Goal: Task Accomplishment & Management: Use online tool/utility

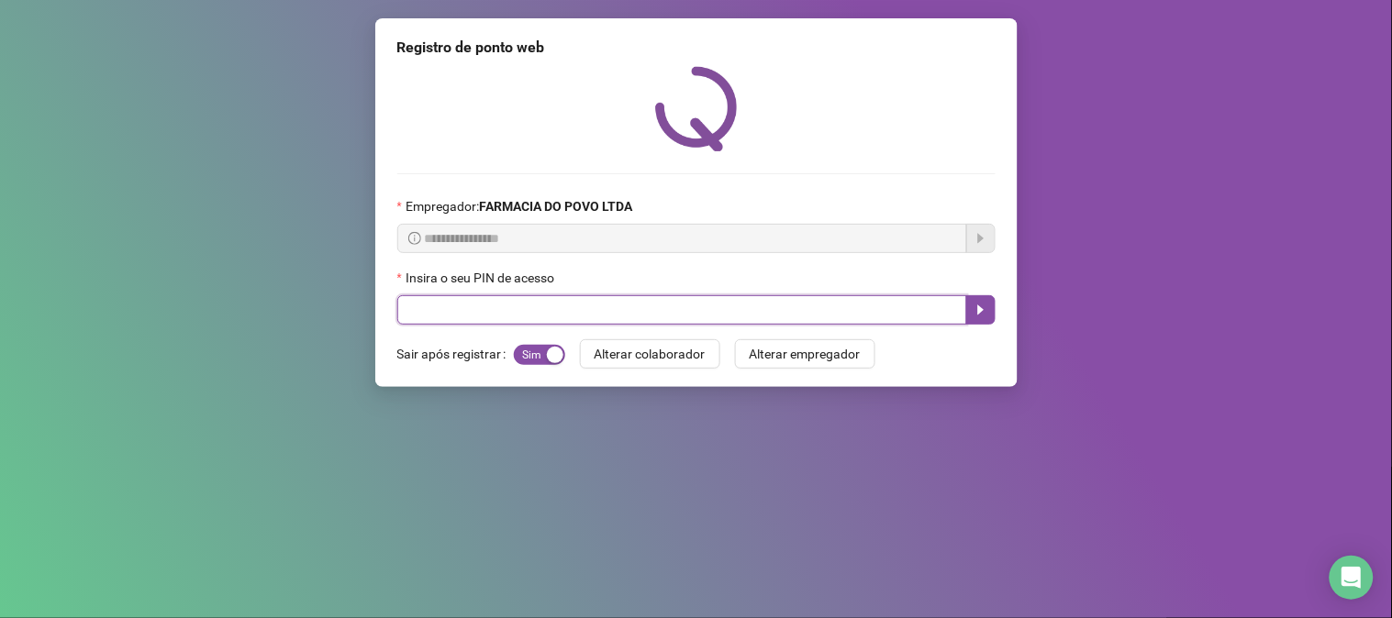
click at [571, 313] on input "text" at bounding box center [682, 309] width 570 height 29
type input "**"
click at [992, 313] on button "button" at bounding box center [980, 309] width 29 height 29
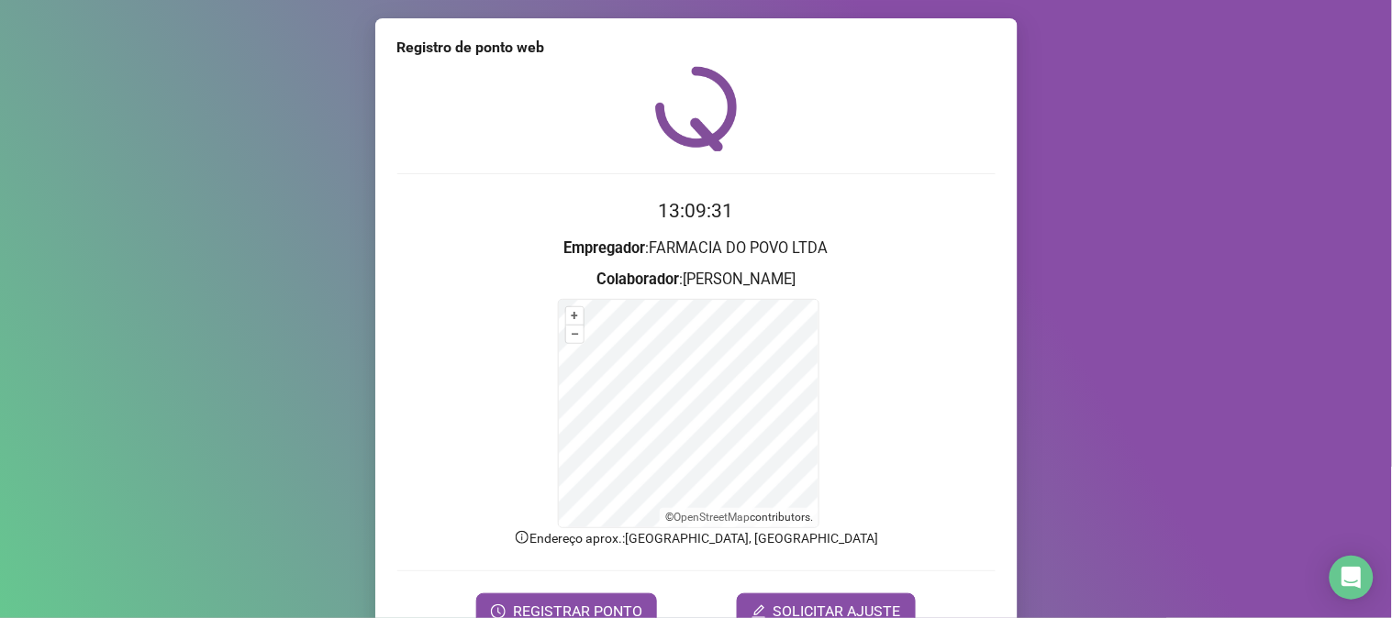
scroll to position [92, 0]
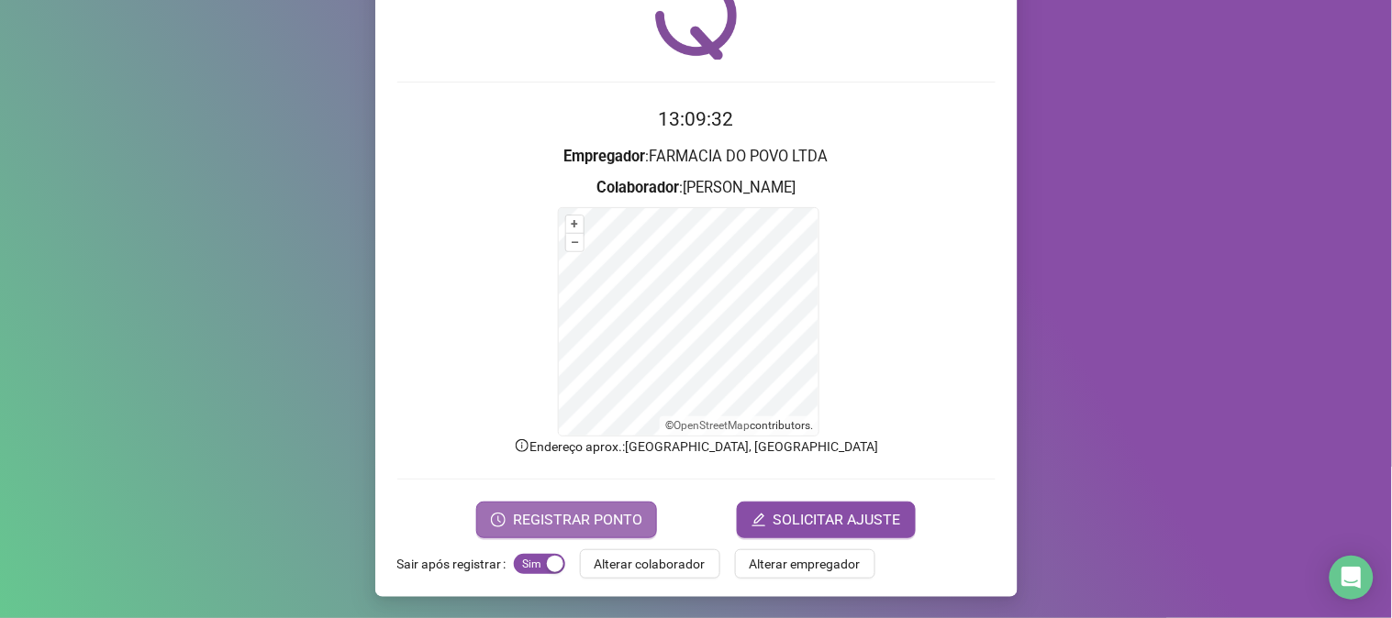
click at [592, 517] on span "REGISTRAR PONTO" at bounding box center [577, 520] width 129 height 22
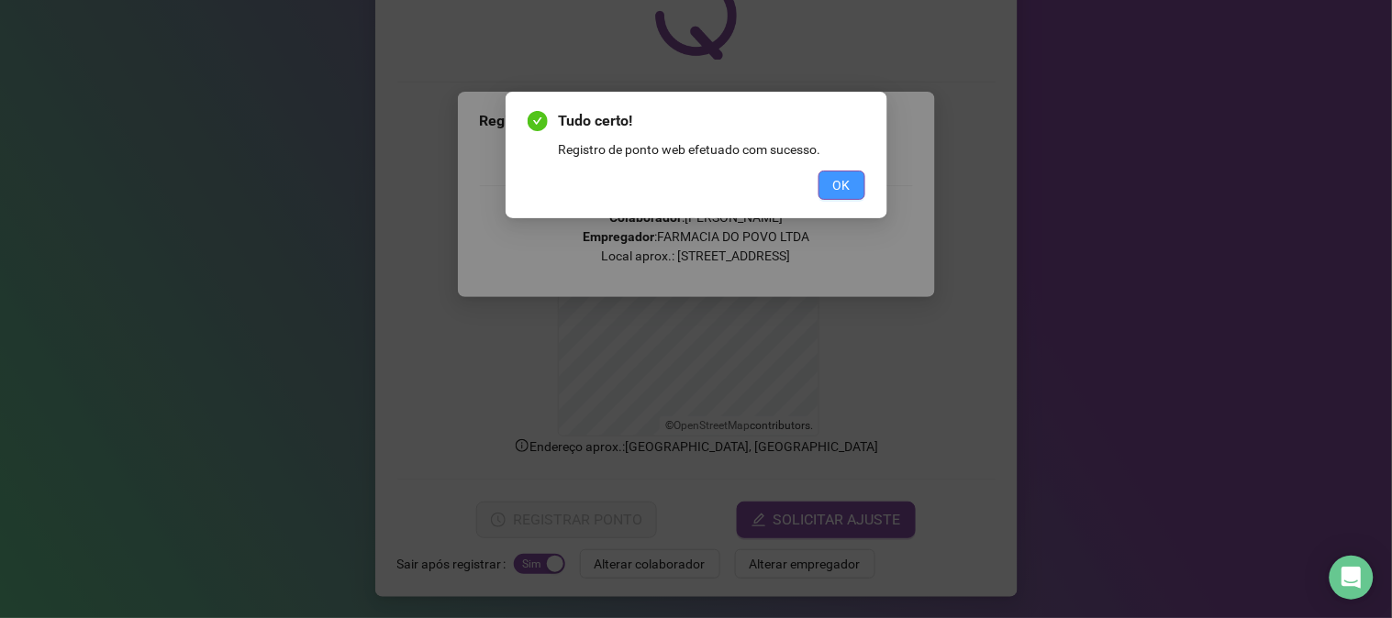
click at [829, 181] on button "OK" at bounding box center [841, 185] width 47 height 29
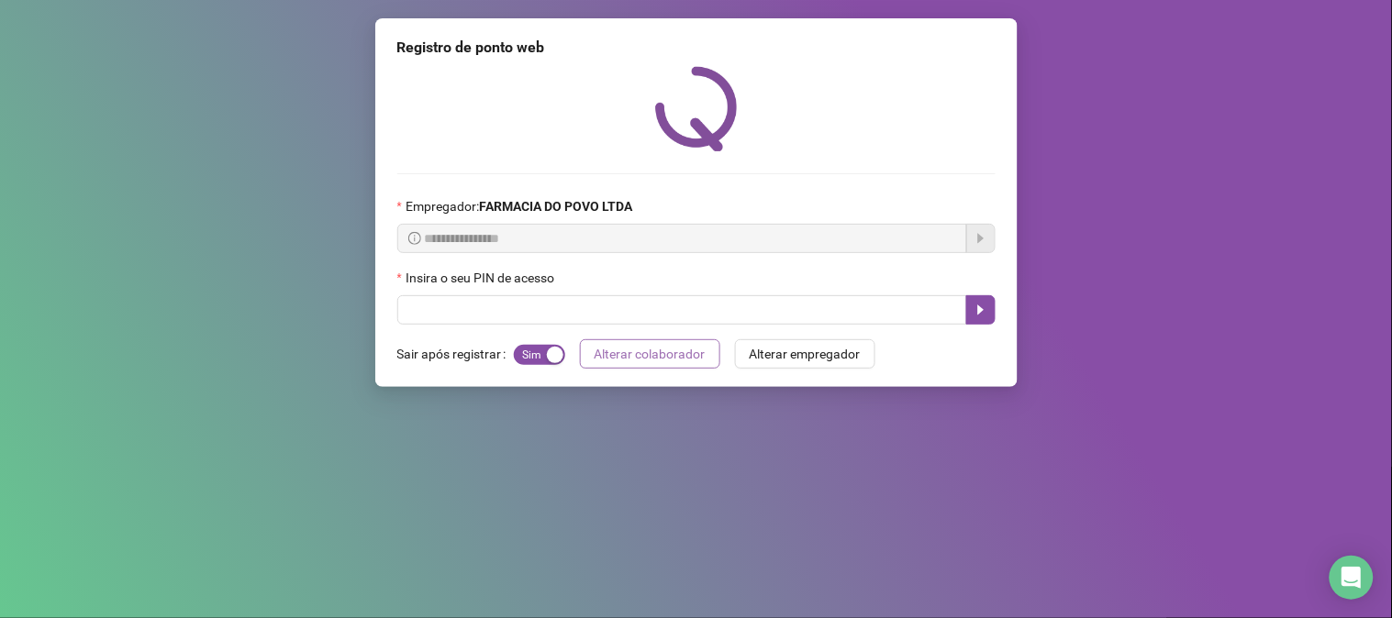
click at [626, 364] on span "Alterar colaborador" at bounding box center [650, 354] width 111 height 20
click at [626, 358] on span "Alterar colaborador" at bounding box center [650, 354] width 111 height 20
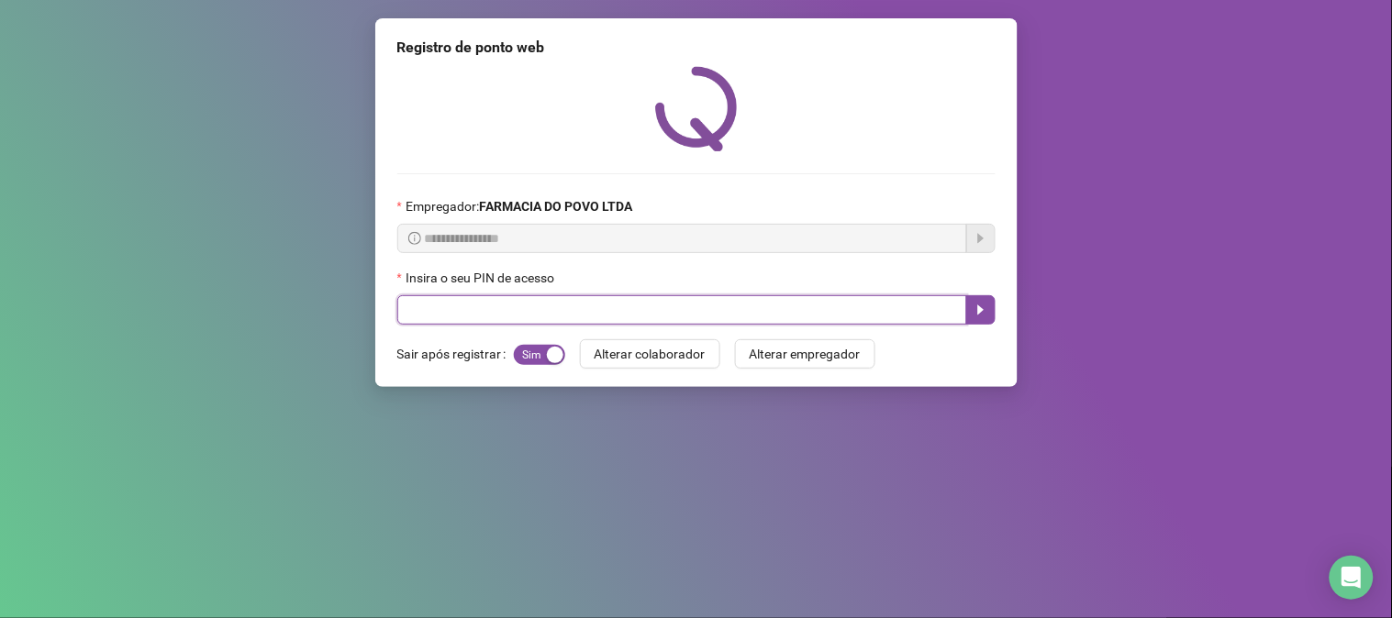
click at [634, 321] on input "text" at bounding box center [682, 309] width 570 height 29
type input "**"
click at [974, 301] on button "button" at bounding box center [980, 309] width 29 height 29
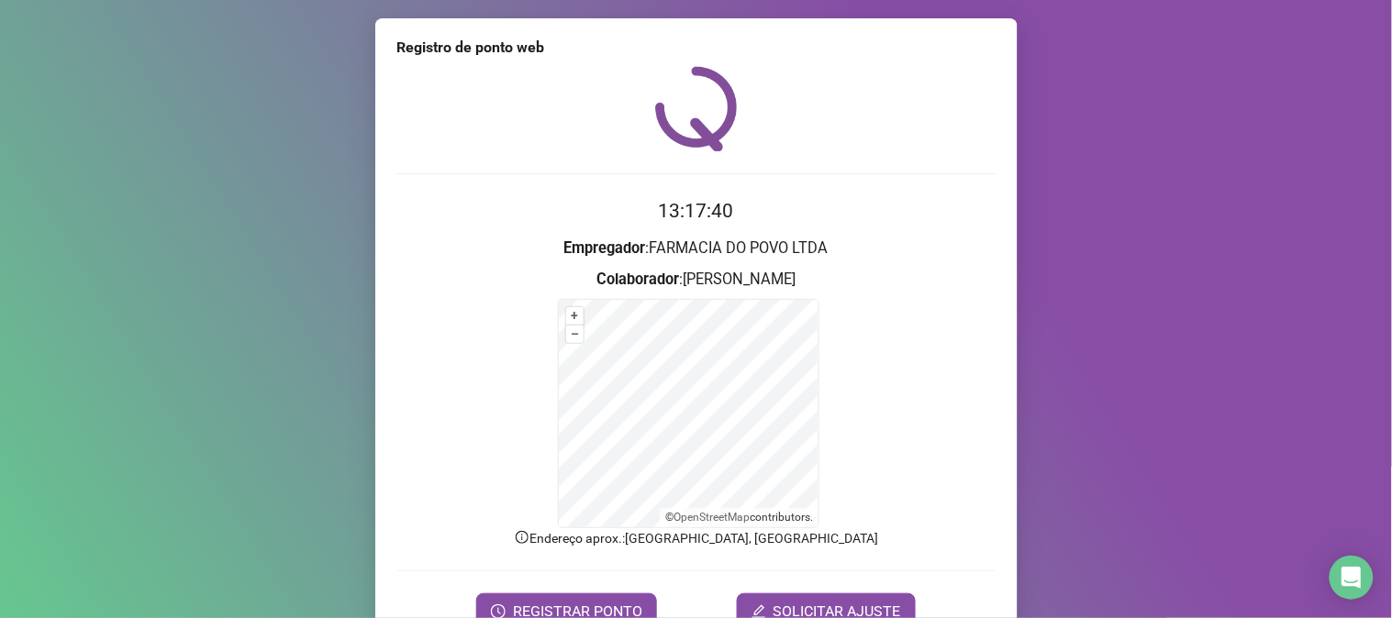
scroll to position [92, 0]
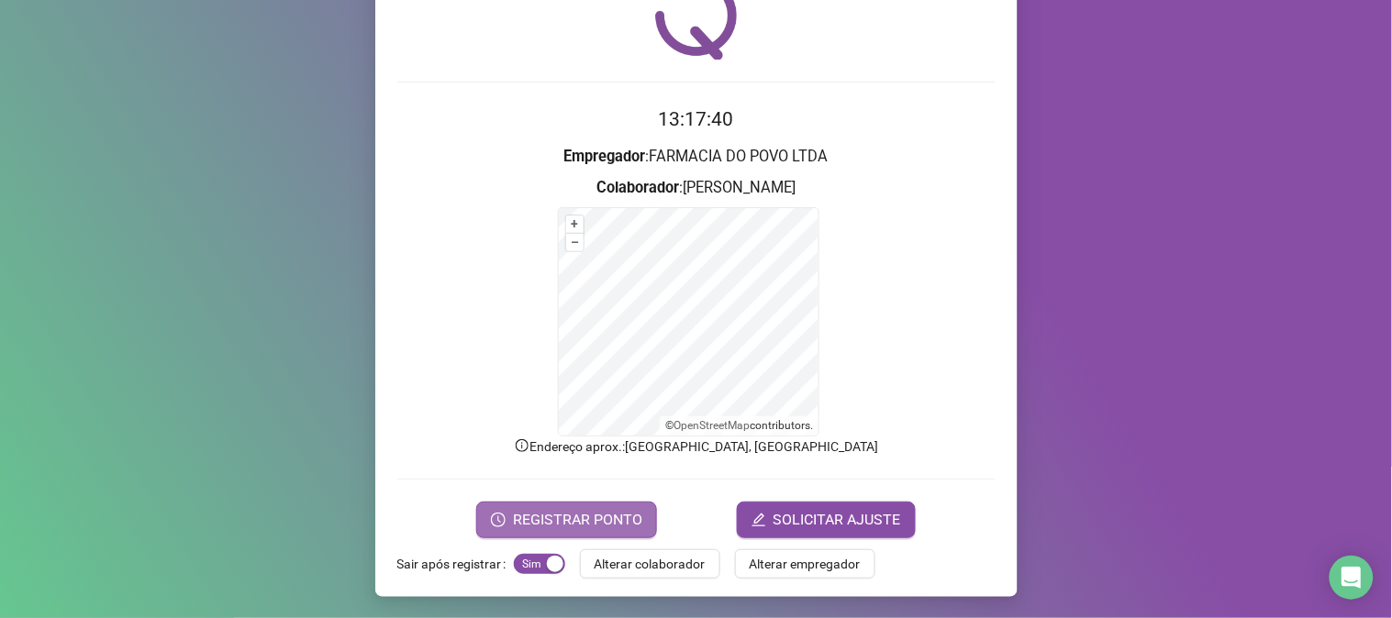
click at [621, 514] on span "REGISTRAR PONTO" at bounding box center [577, 520] width 129 height 22
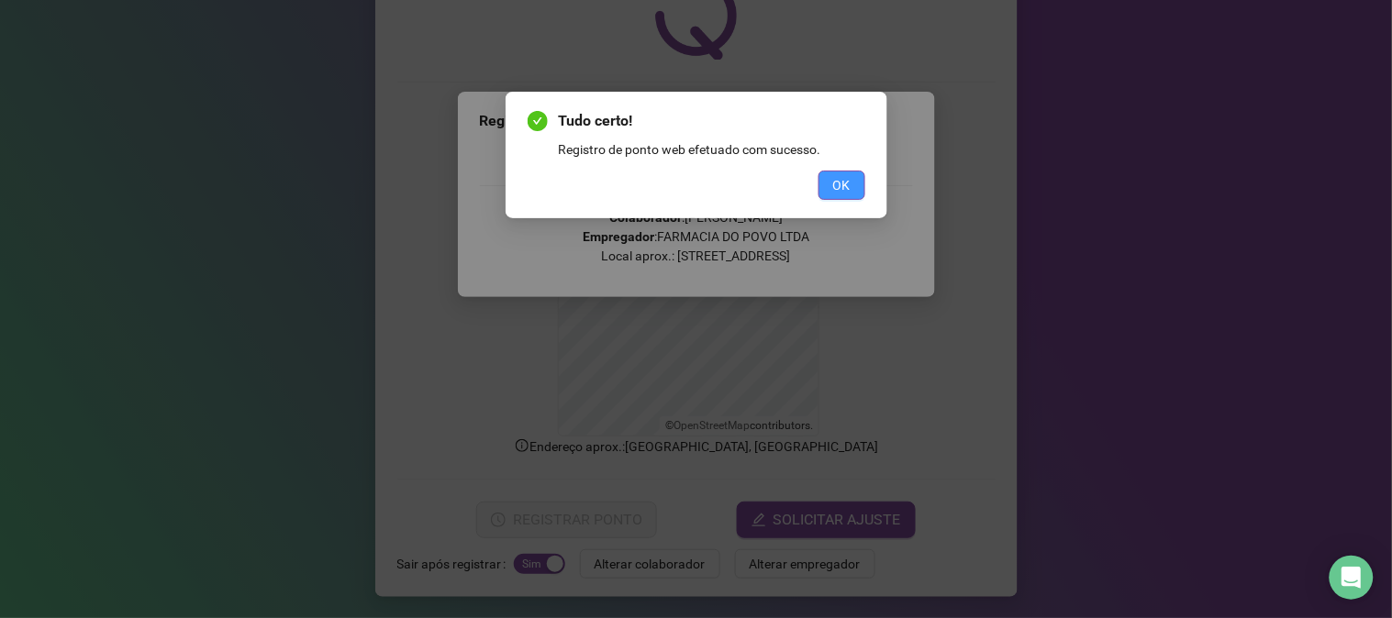
click at [847, 188] on span "OK" at bounding box center [841, 185] width 17 height 20
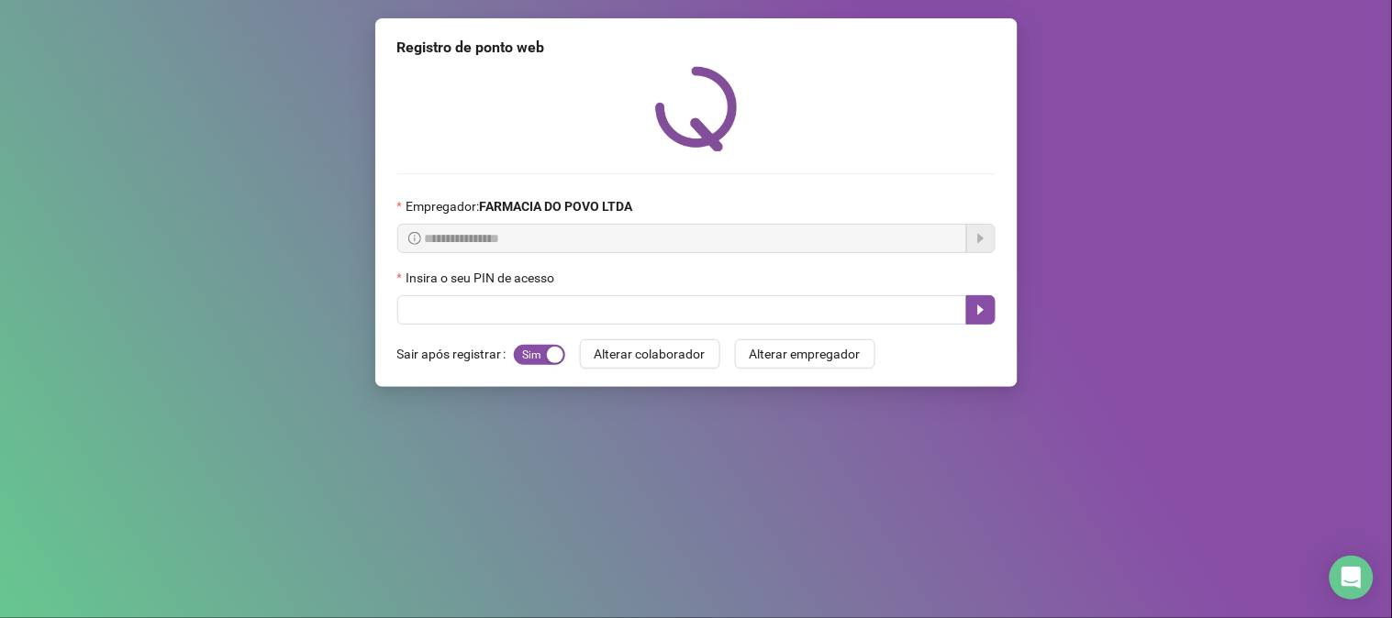
scroll to position [0, 0]
